Goal: Information Seeking & Learning: Learn about a topic

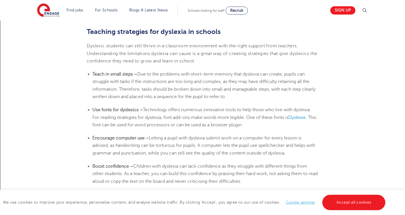
scroll to position [978, 0]
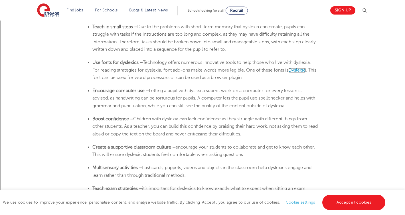
click at [301, 72] on span "Dyslexie" at bounding box center [296, 70] width 17 height 5
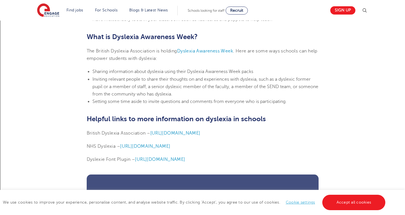
scroll to position [1367, 0]
